Goal: Transaction & Acquisition: Purchase product/service

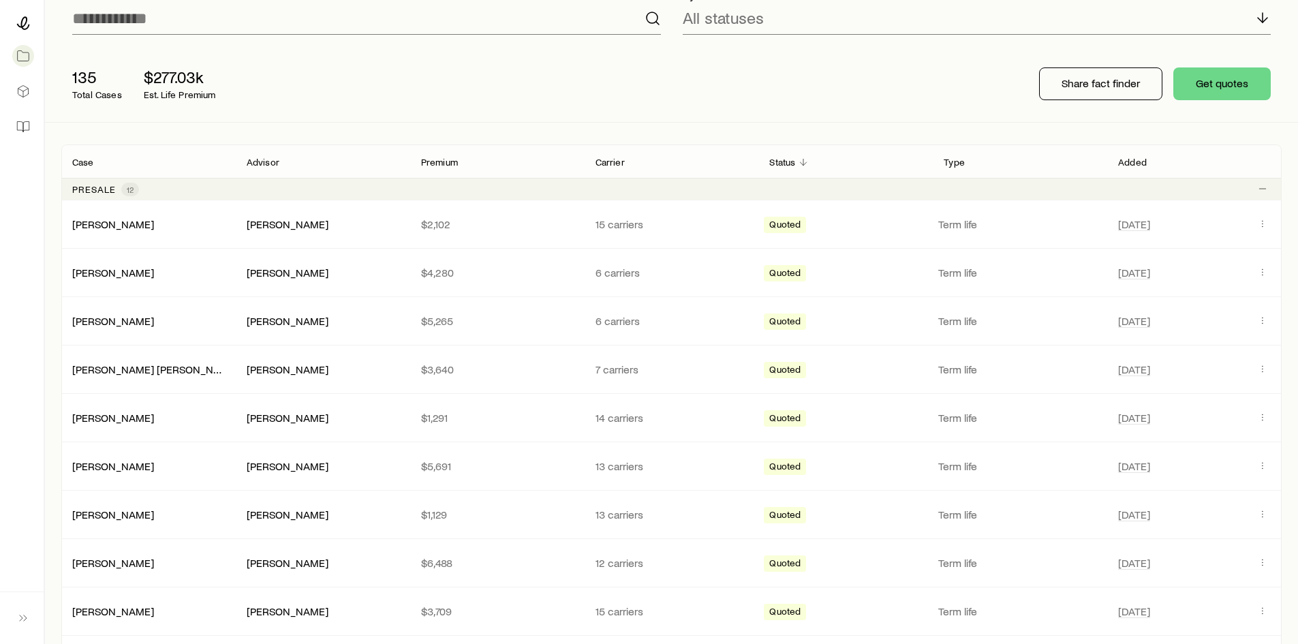
scroll to position [341, 0]
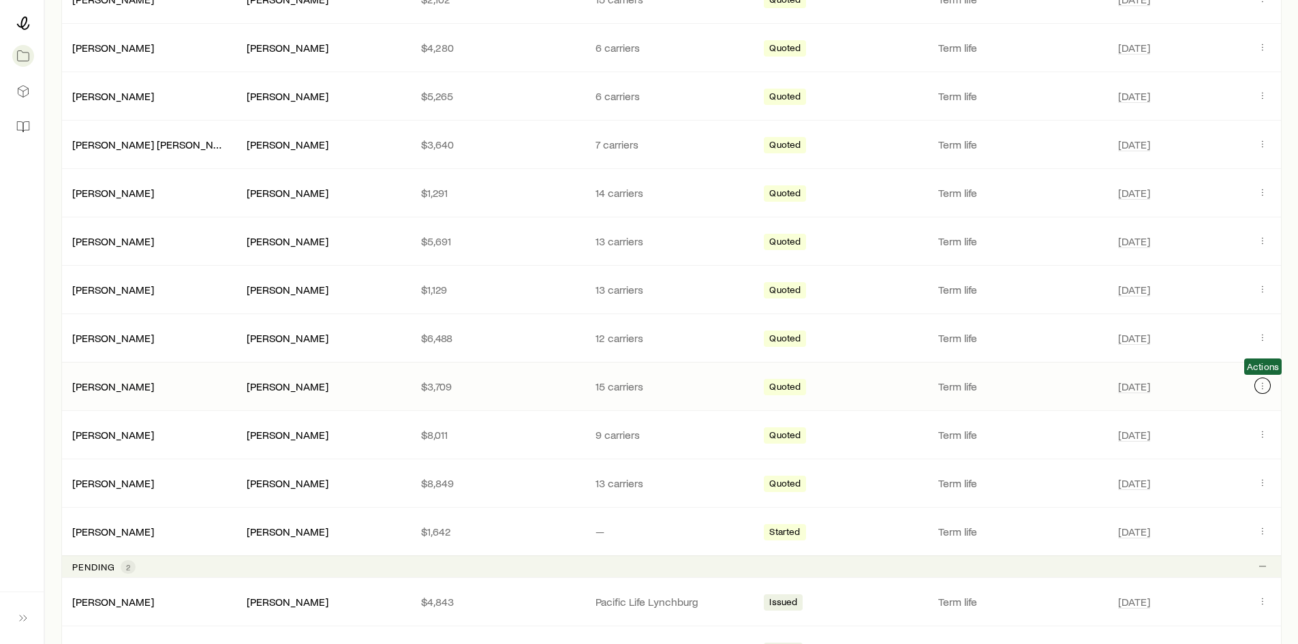
click at [1260, 388] on icon "Client cases" at bounding box center [1262, 385] width 11 height 11
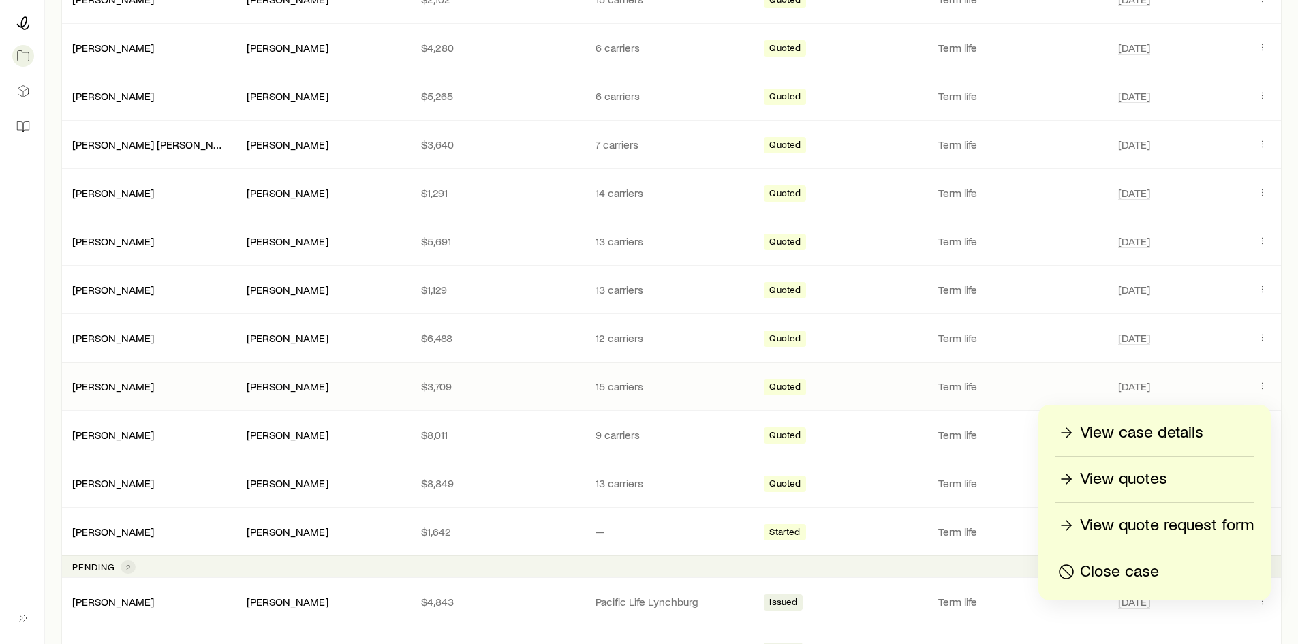
click at [1208, 388] on span "[DATE]" at bounding box center [1183, 386] width 131 height 16
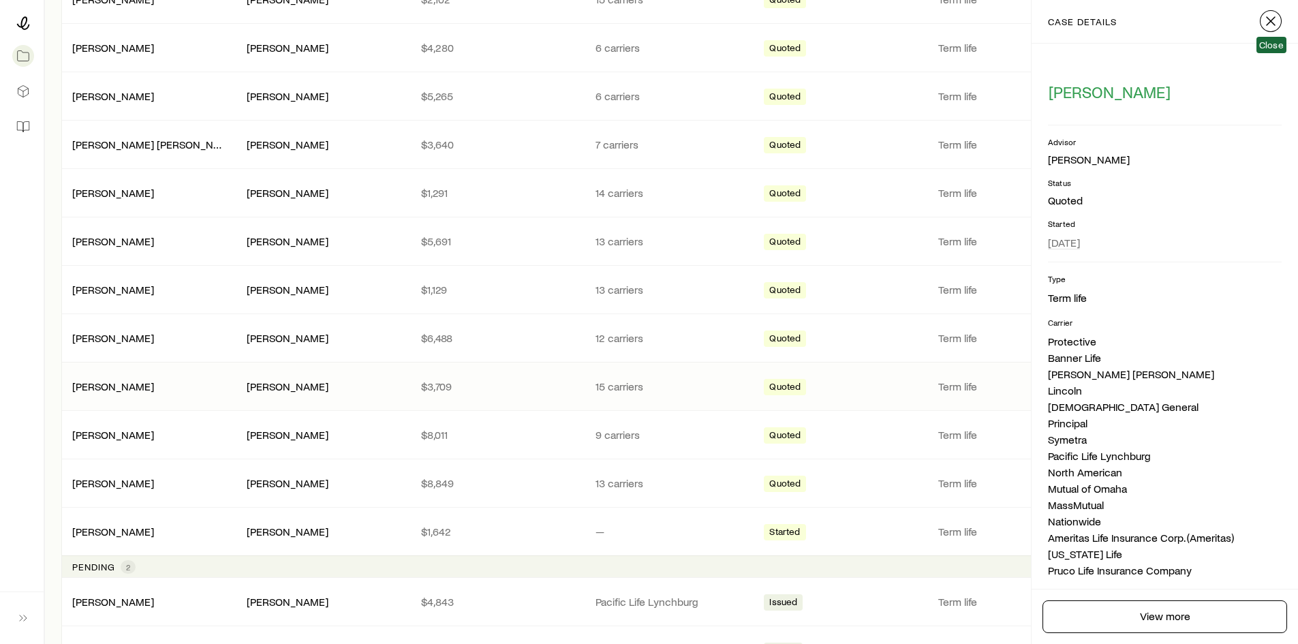
click at [1266, 24] on icon "button" at bounding box center [1270, 21] width 16 height 16
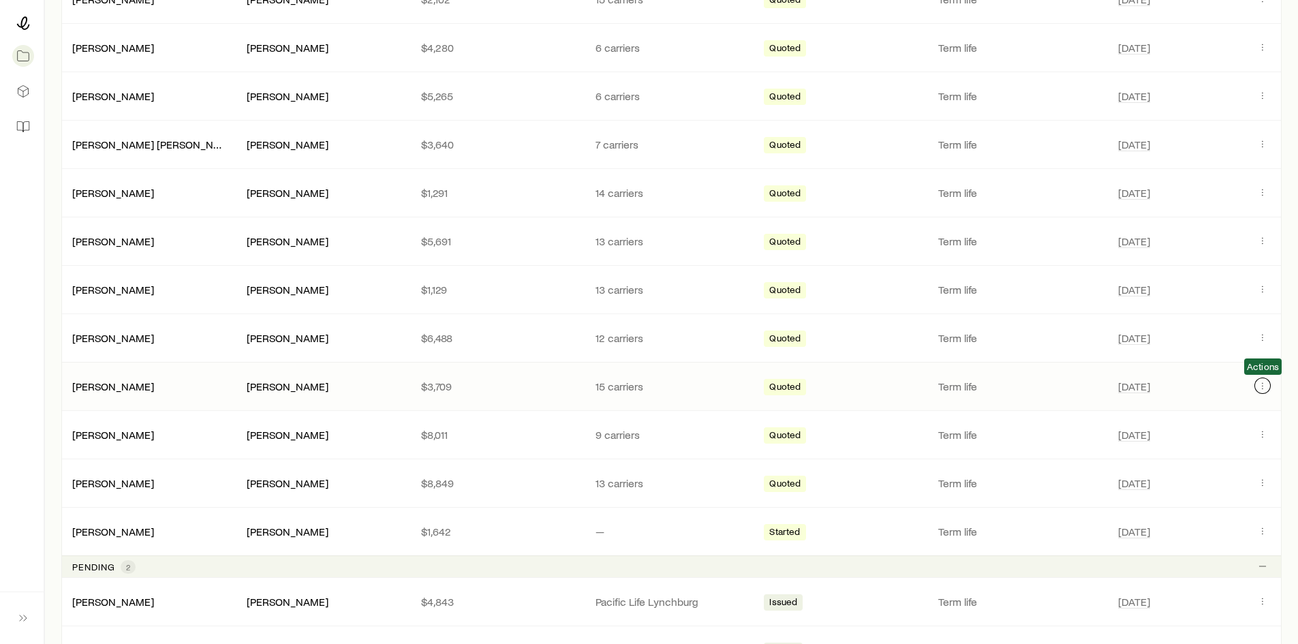
click at [1263, 381] on icon "Client cases" at bounding box center [1262, 385] width 11 height 11
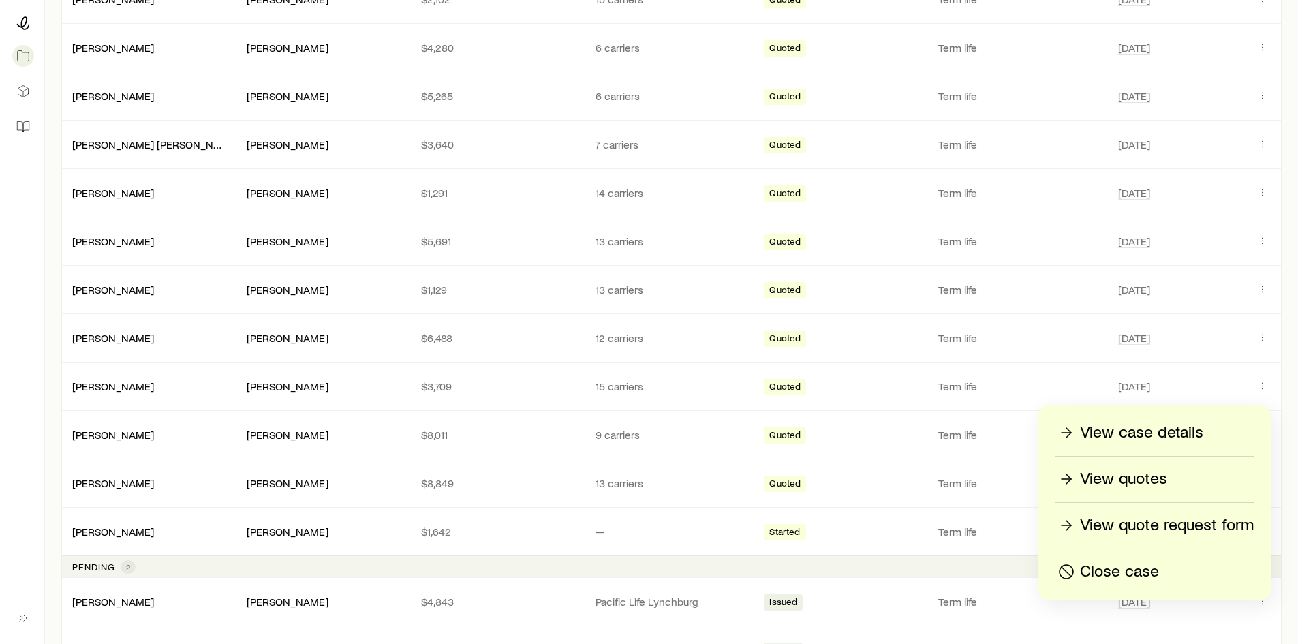
click at [1119, 474] on p "View quotes" at bounding box center [1123, 479] width 87 height 22
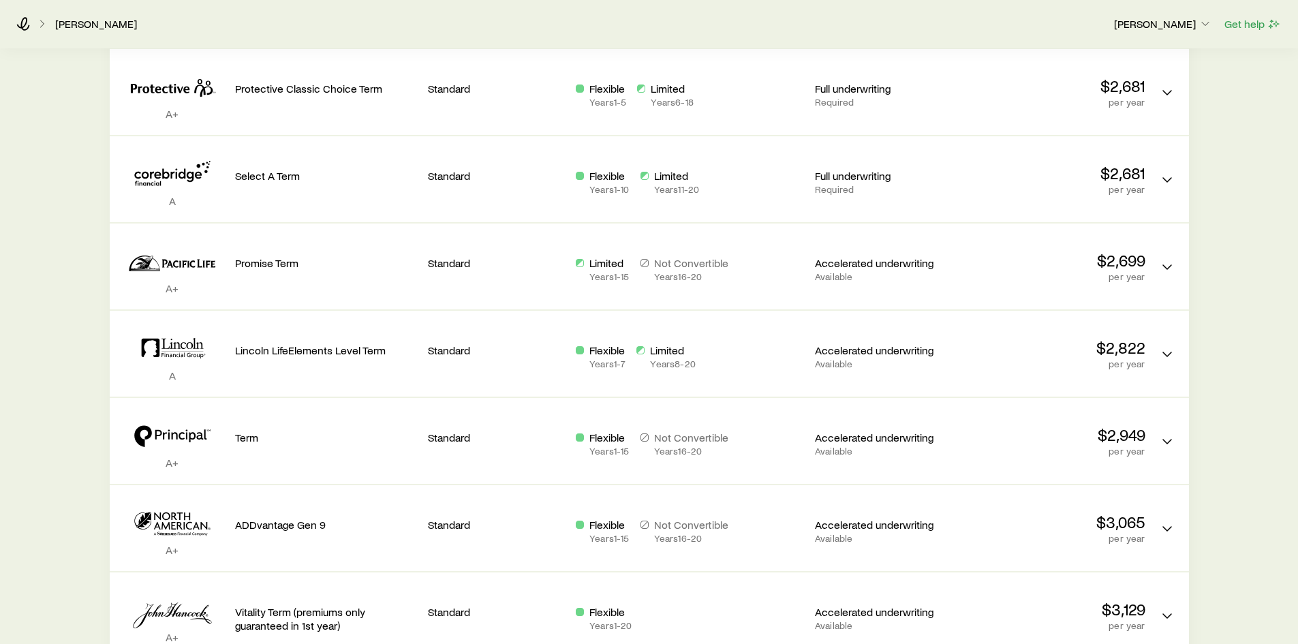
scroll to position [613, 0]
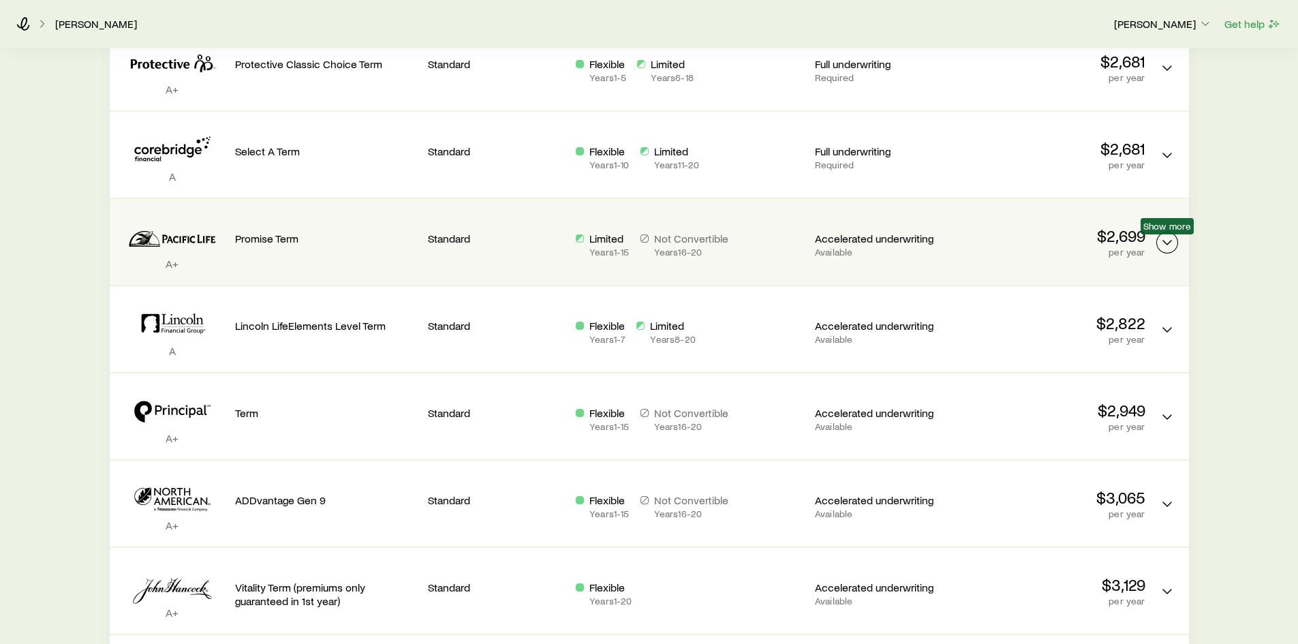
click at [1164, 251] on button "Term quotes" at bounding box center [1167, 243] width 22 height 22
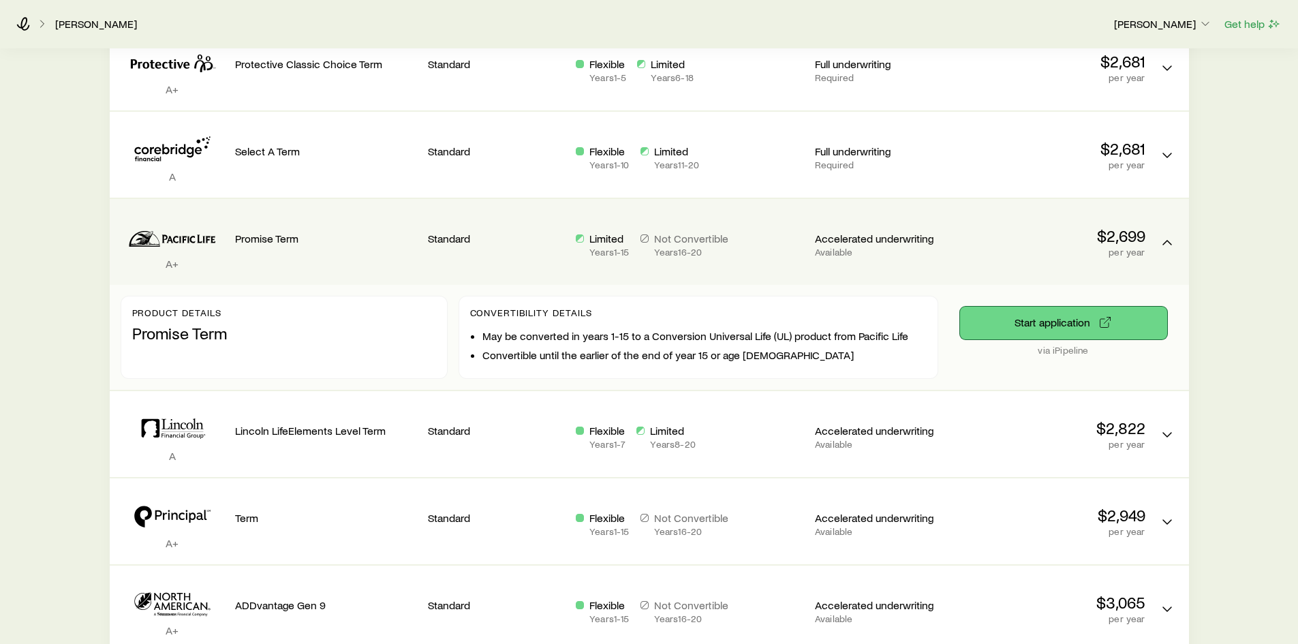
click at [1068, 323] on button "Start application" at bounding box center [1063, 323] width 207 height 33
